Goal: Transaction & Acquisition: Purchase product/service

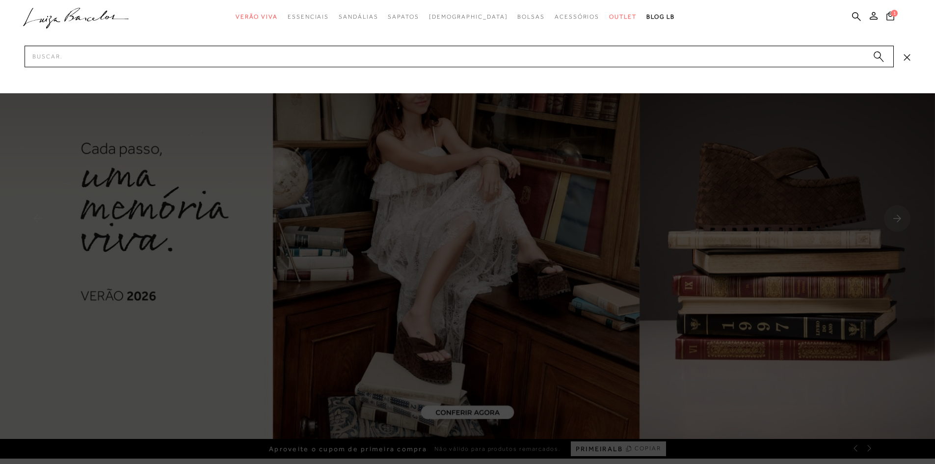
click at [808, 51] on input "Pesquisar" at bounding box center [459, 57] width 869 height 22
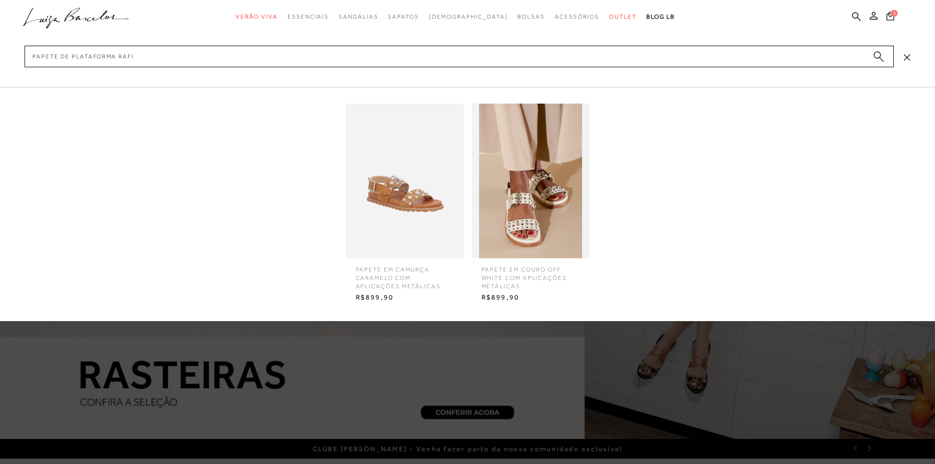
type input "papete de plataforma rafia"
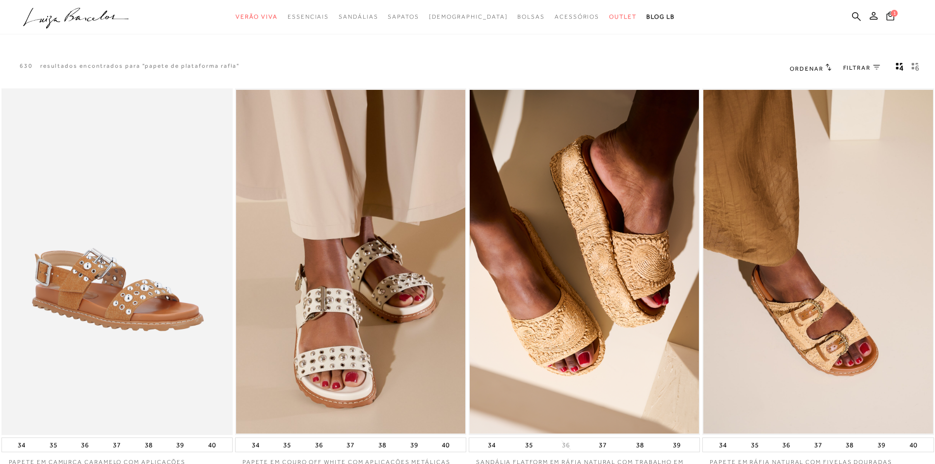
click at [573, 184] on img at bounding box center [584, 262] width 229 height 344
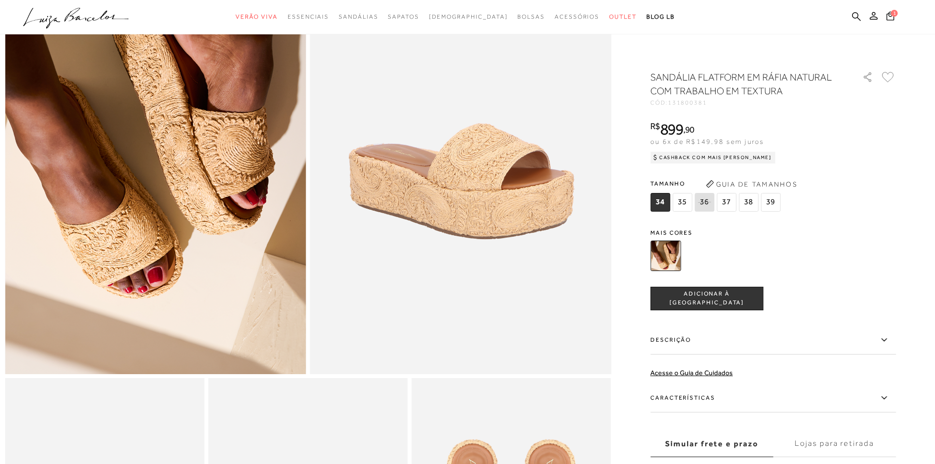
scroll to position [98, 0]
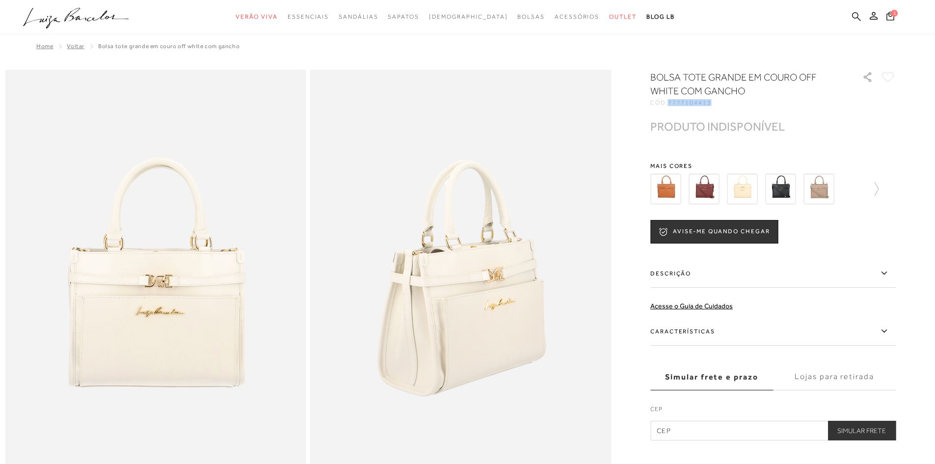
click at [859, 12] on icon at bounding box center [856, 16] width 9 height 9
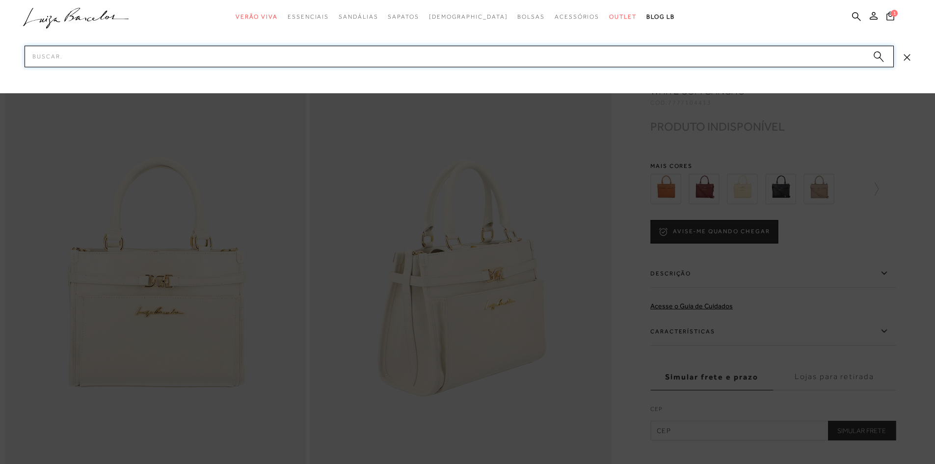
paste input "7777104413"
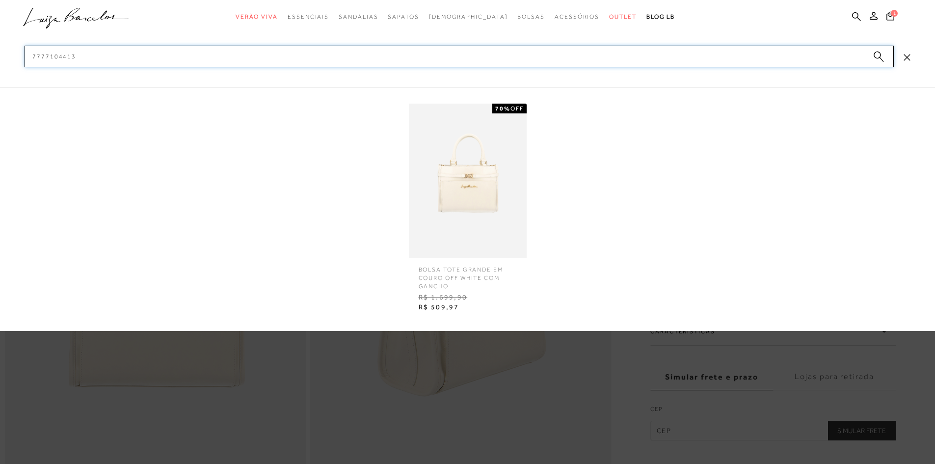
type input "7777104413"
